Goal: Go to known website: Go to known website

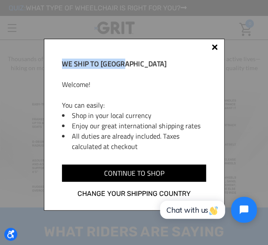
drag, startPoint x: 212, startPoint y: 52, endPoint x: 212, endPoint y: 47, distance: 5.2
click at [212, 47] on div "We ship to Canada Welcome! You can easily: Shop in your local currency Enjoy ou…" at bounding box center [134, 125] width 181 height 172
click at [212, 47] on div at bounding box center [214, 48] width 7 height 7
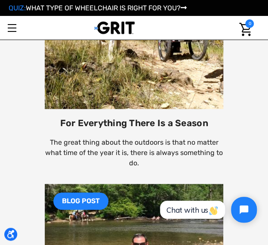
scroll to position [1633, 0]
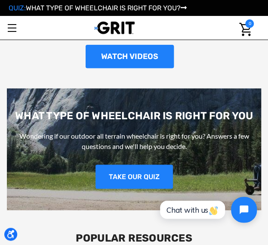
scroll to position [1032, 0]
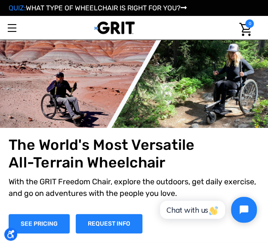
scroll to position [1, 0]
